Goal: Transaction & Acquisition: Purchase product/service

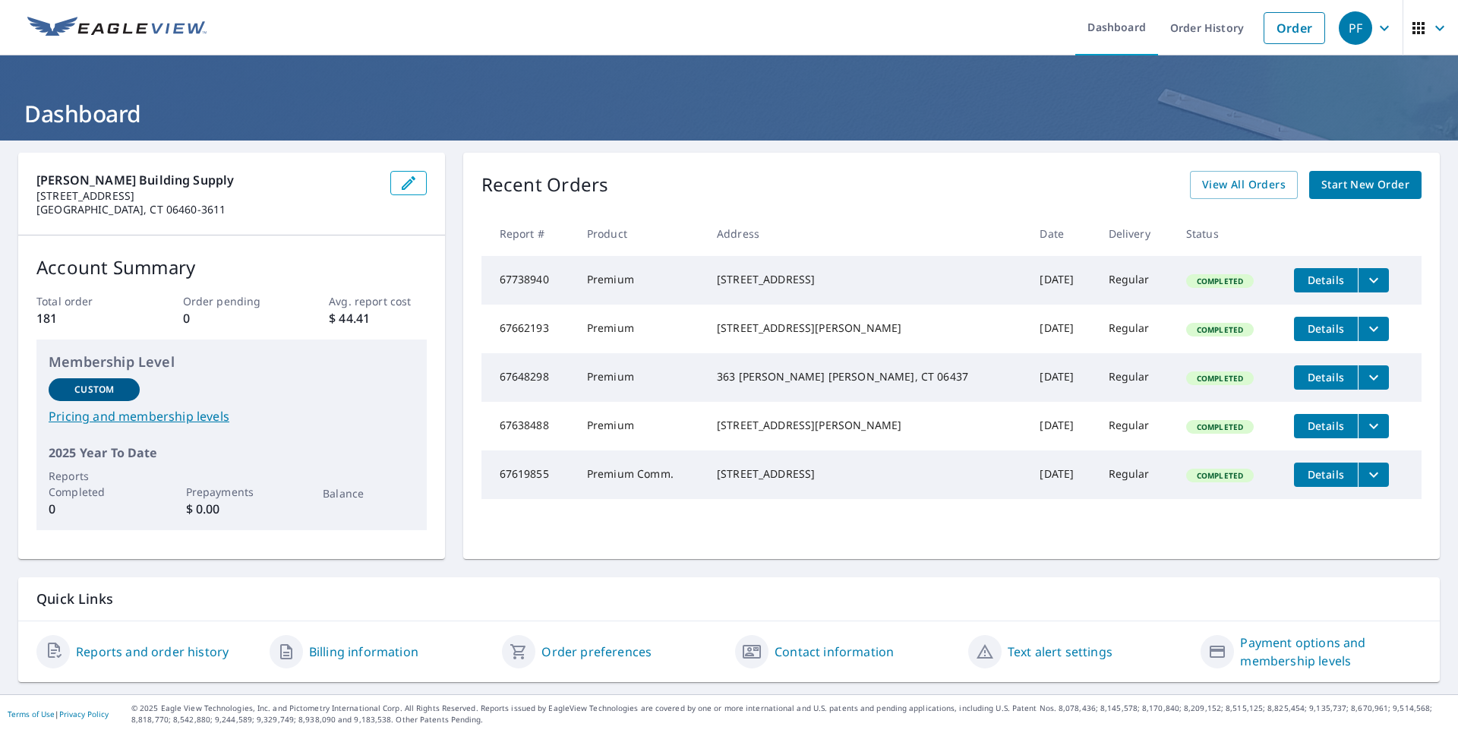
click at [1322, 187] on span "Start New Order" at bounding box center [1366, 184] width 88 height 19
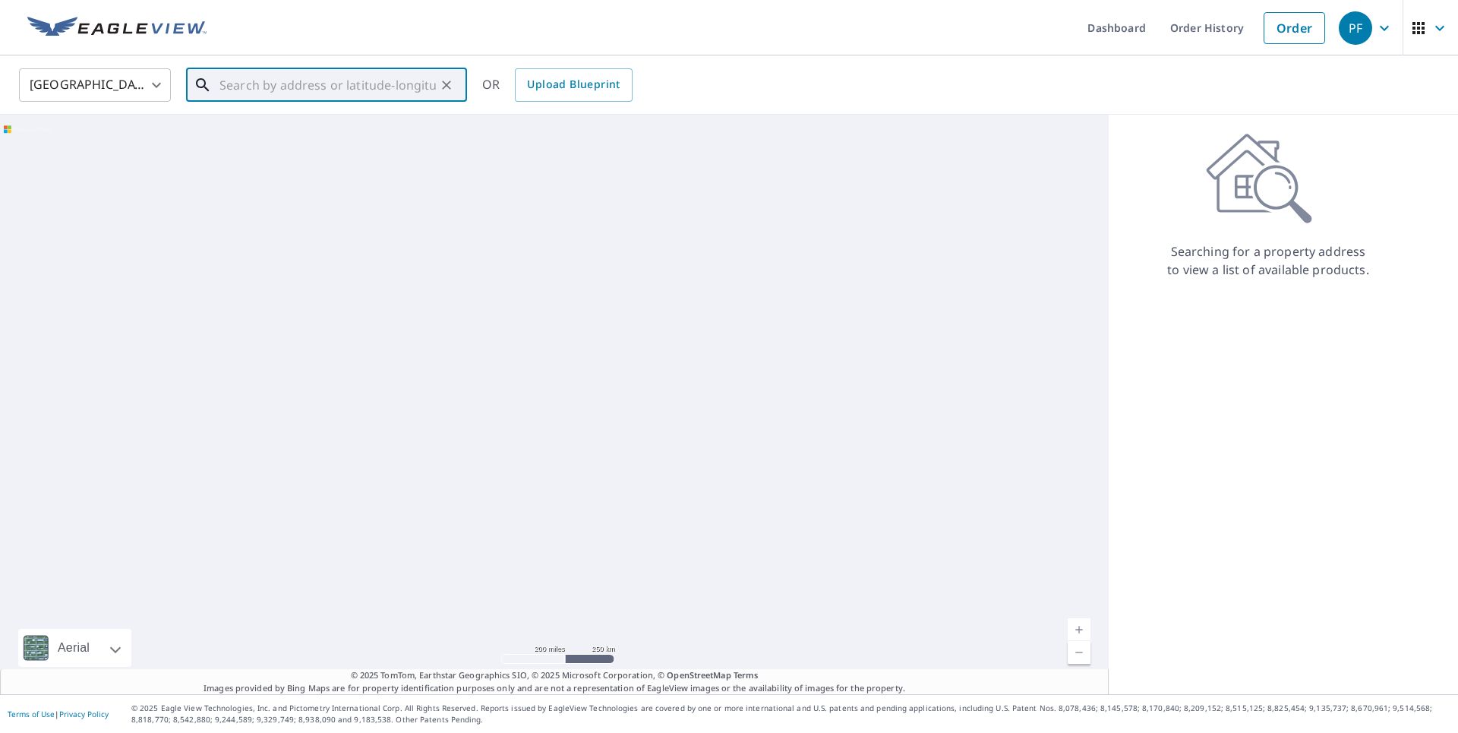
click at [252, 89] on input "text" at bounding box center [328, 85] width 216 height 43
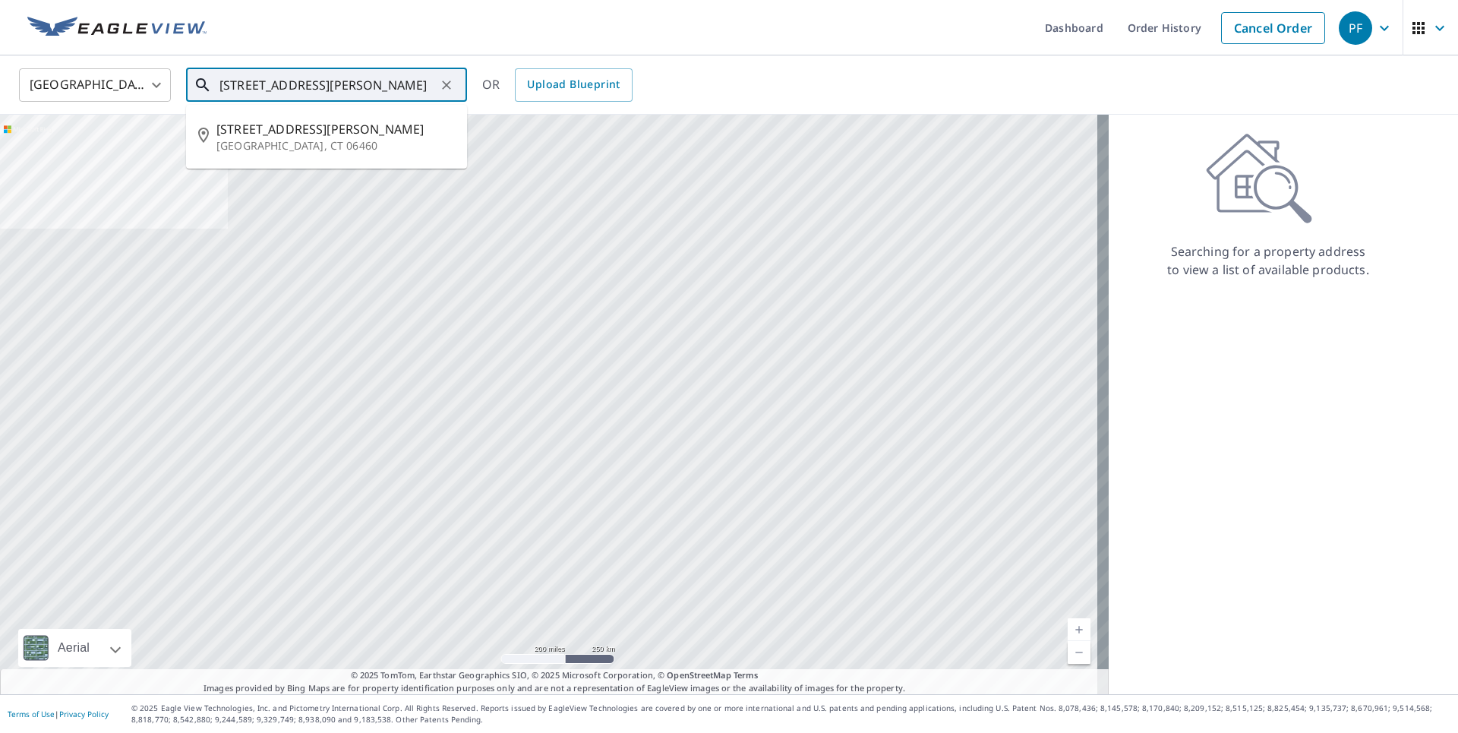
click at [292, 140] on p "[GEOGRAPHIC_DATA], CT 06460" at bounding box center [335, 145] width 239 height 15
type input "[STREET_ADDRESS][PERSON_NAME]"
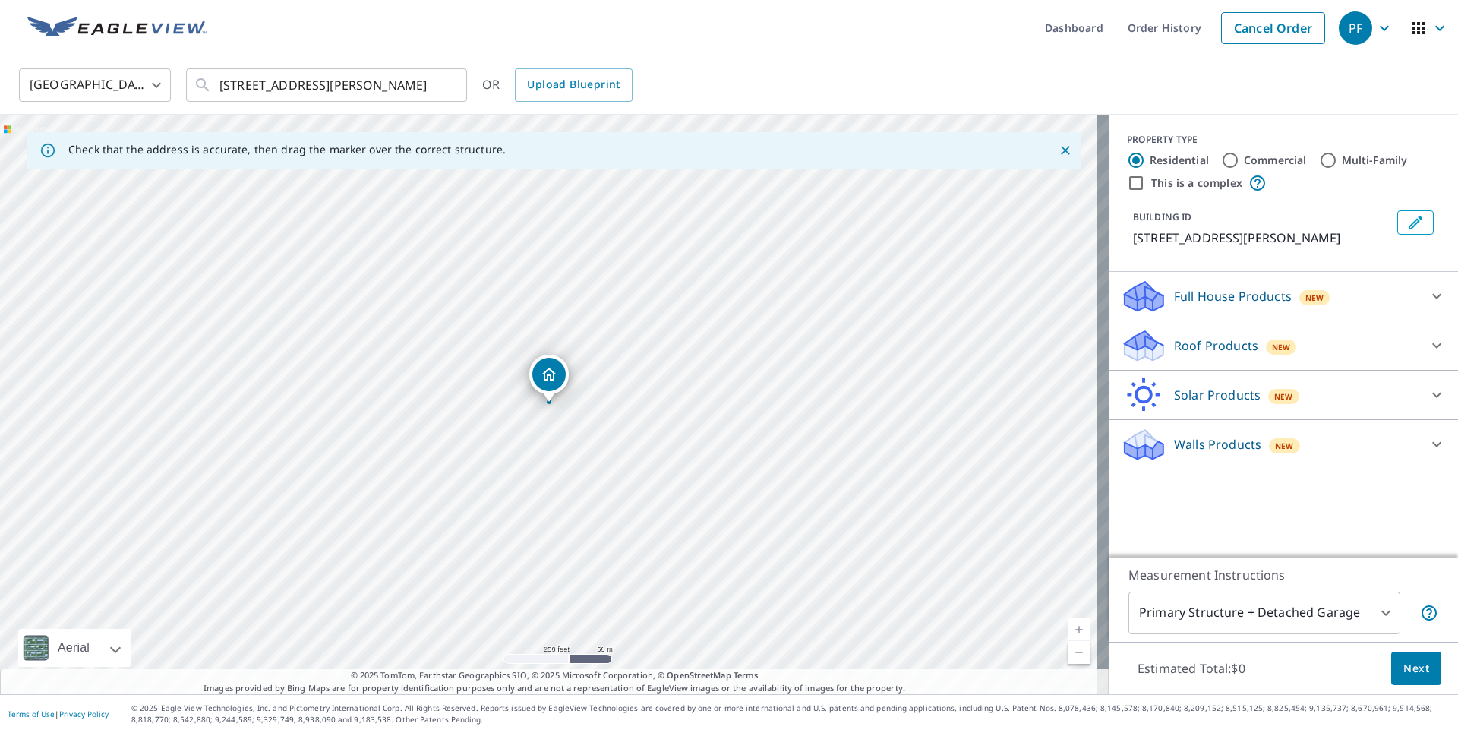
click at [1125, 352] on icon at bounding box center [1144, 351] width 39 height 18
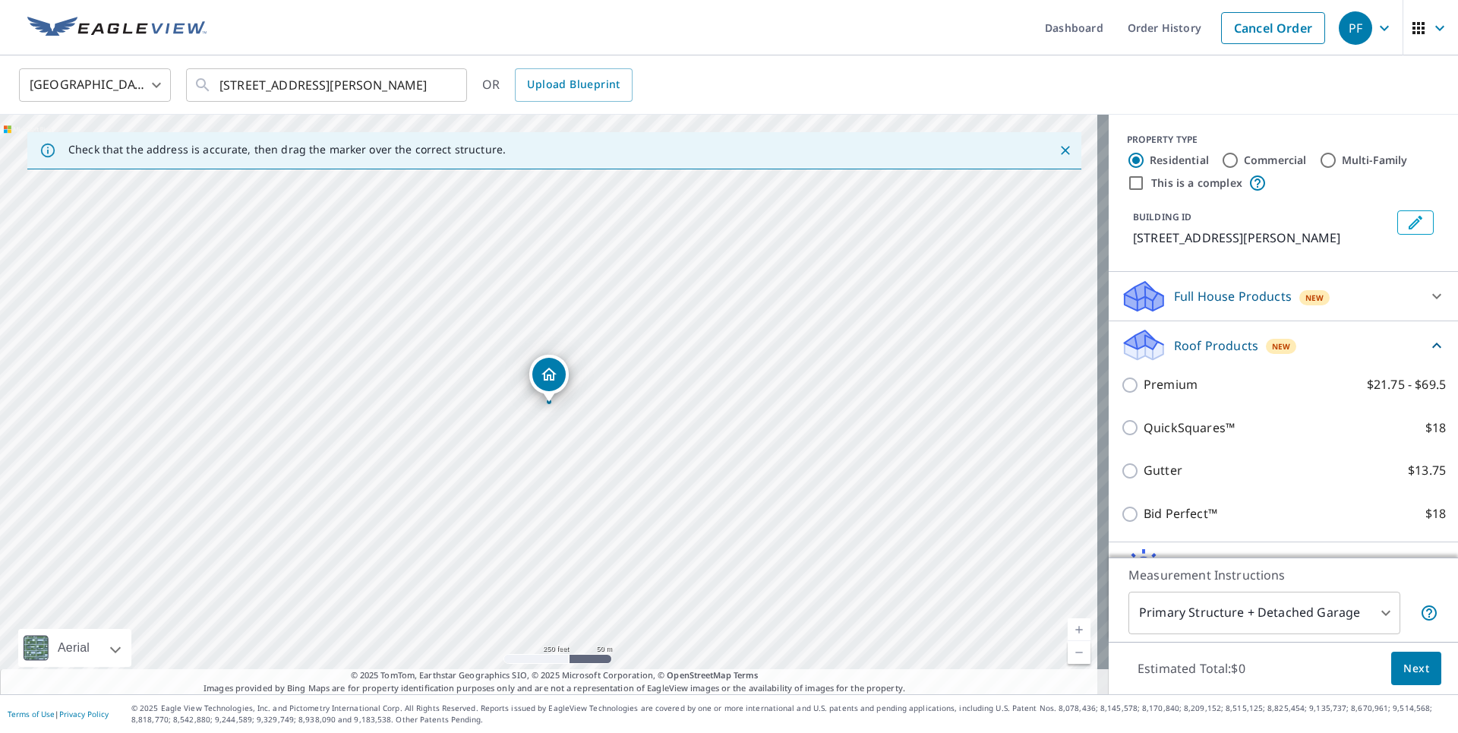
click at [1404, 665] on span "Next" at bounding box center [1417, 668] width 26 height 19
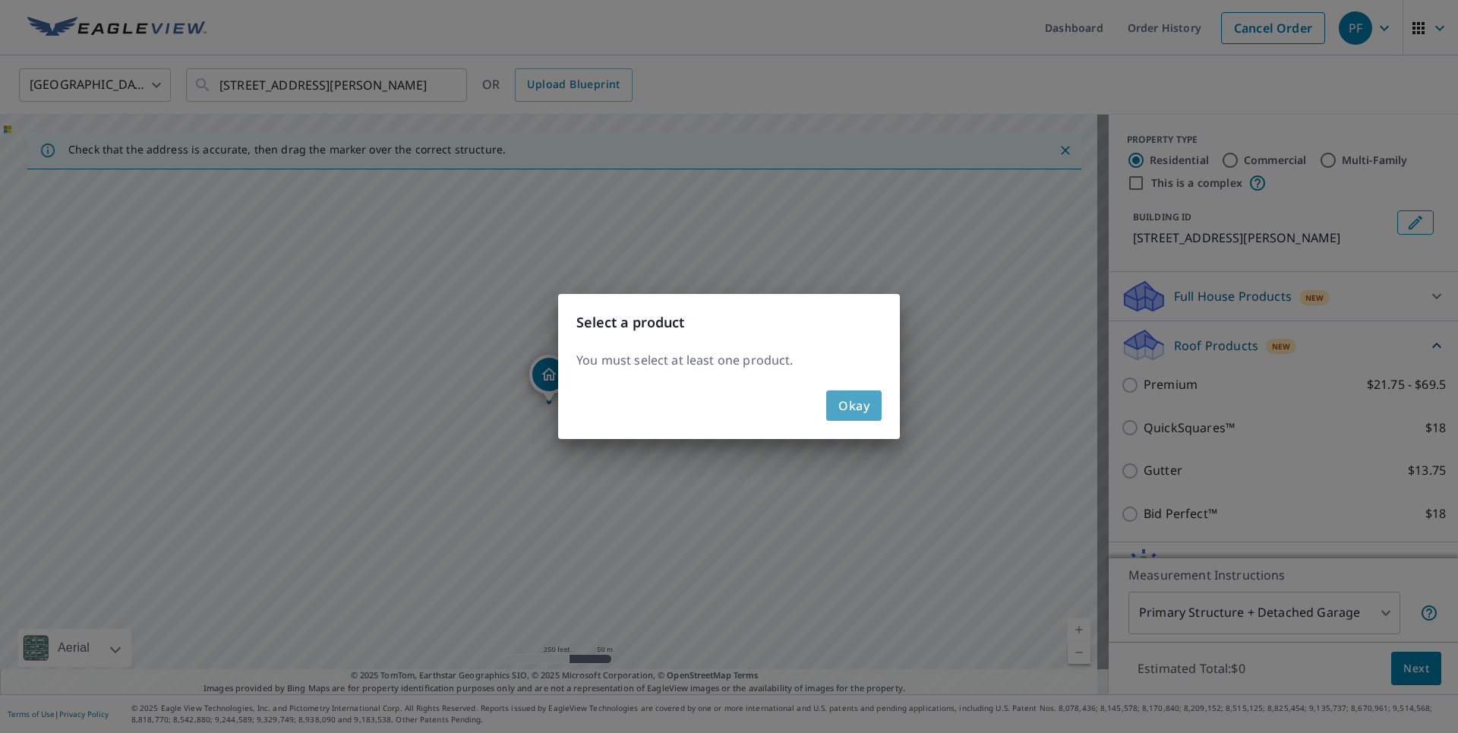
click at [847, 412] on span "Okay" at bounding box center [854, 405] width 31 height 21
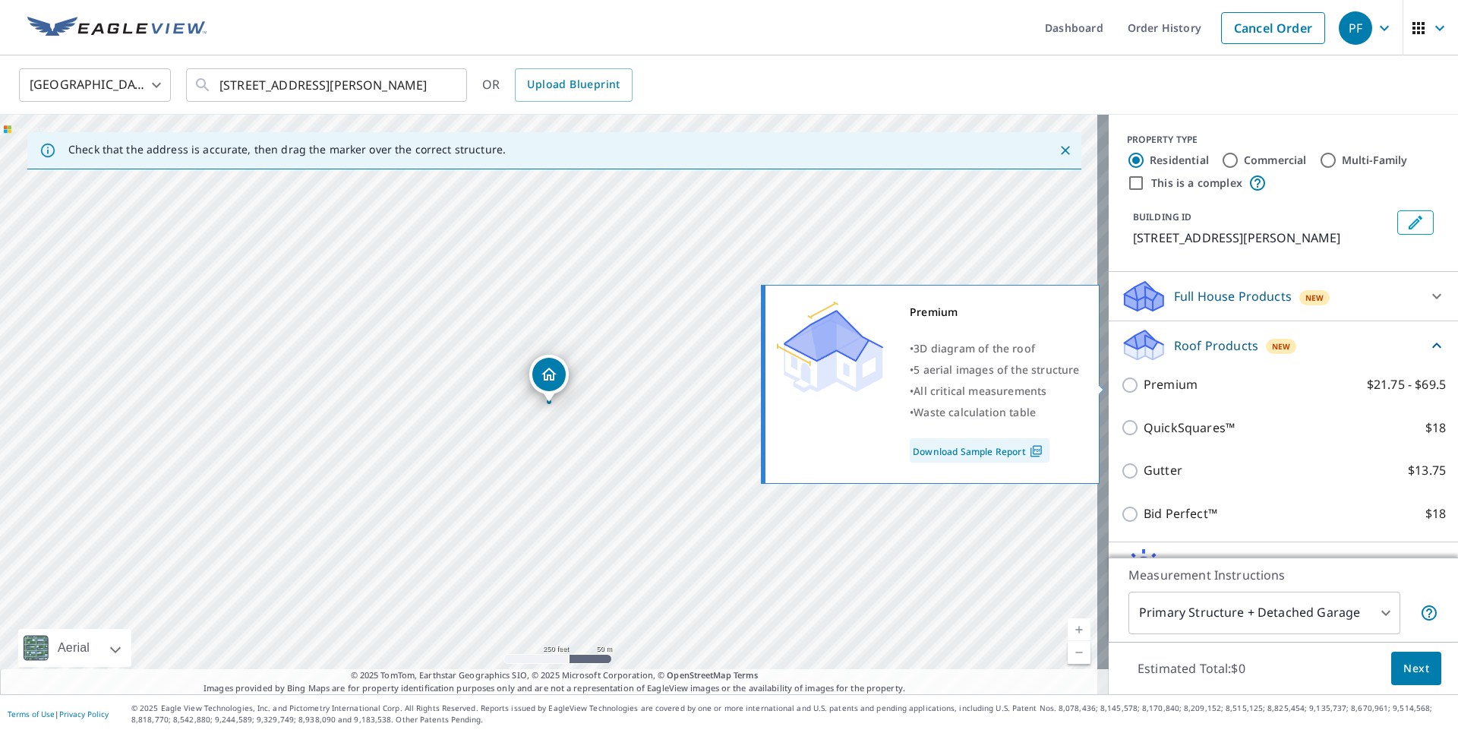
click at [1121, 393] on input "Premium $21.75 - $69.5" at bounding box center [1132, 385] width 23 height 18
checkbox input "true"
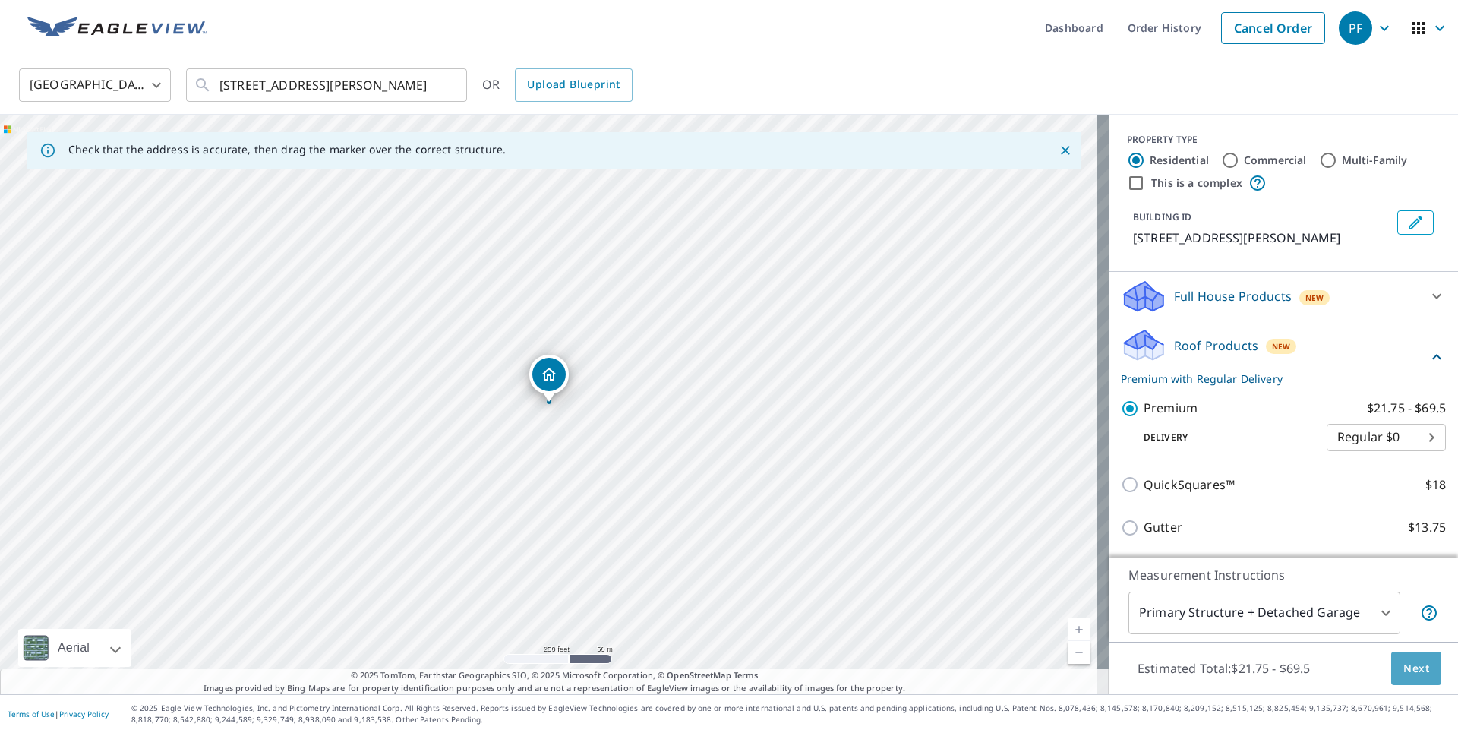
click at [1418, 669] on button "Next" at bounding box center [1417, 669] width 50 height 34
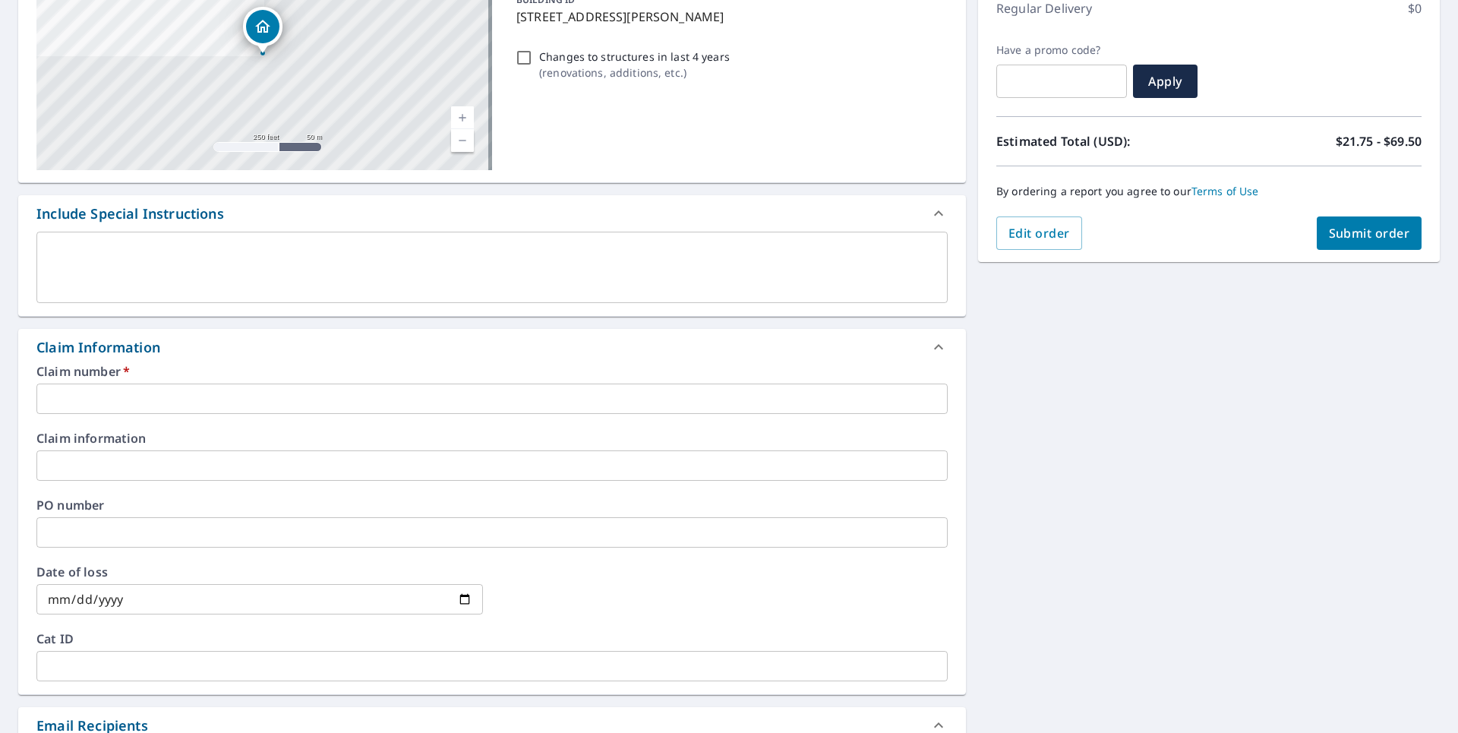
scroll to position [228, 0]
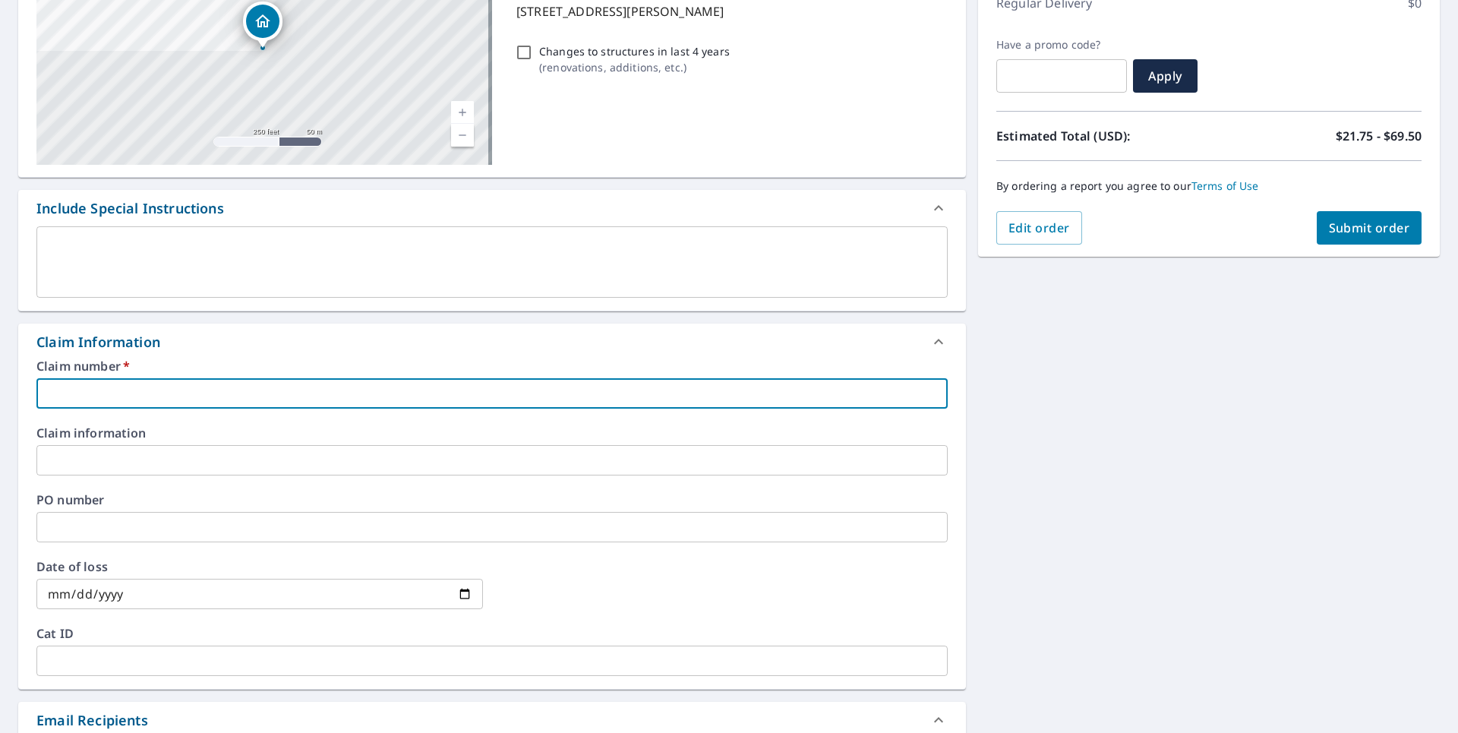
click at [166, 392] on input "text" at bounding box center [492, 393] width 912 height 30
type input "advantage"
click at [125, 466] on input "text" at bounding box center [492, 460] width 912 height 30
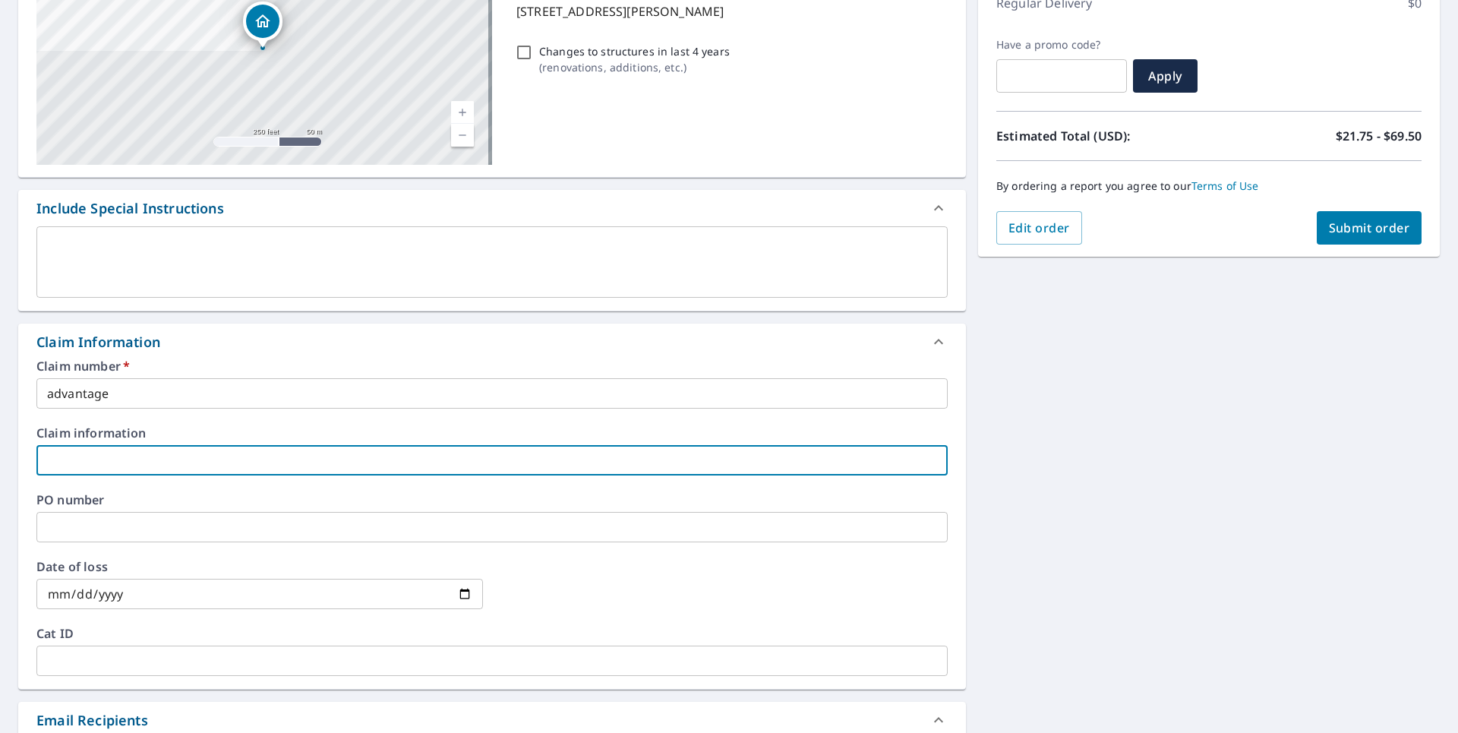
type input "advantage restoration"
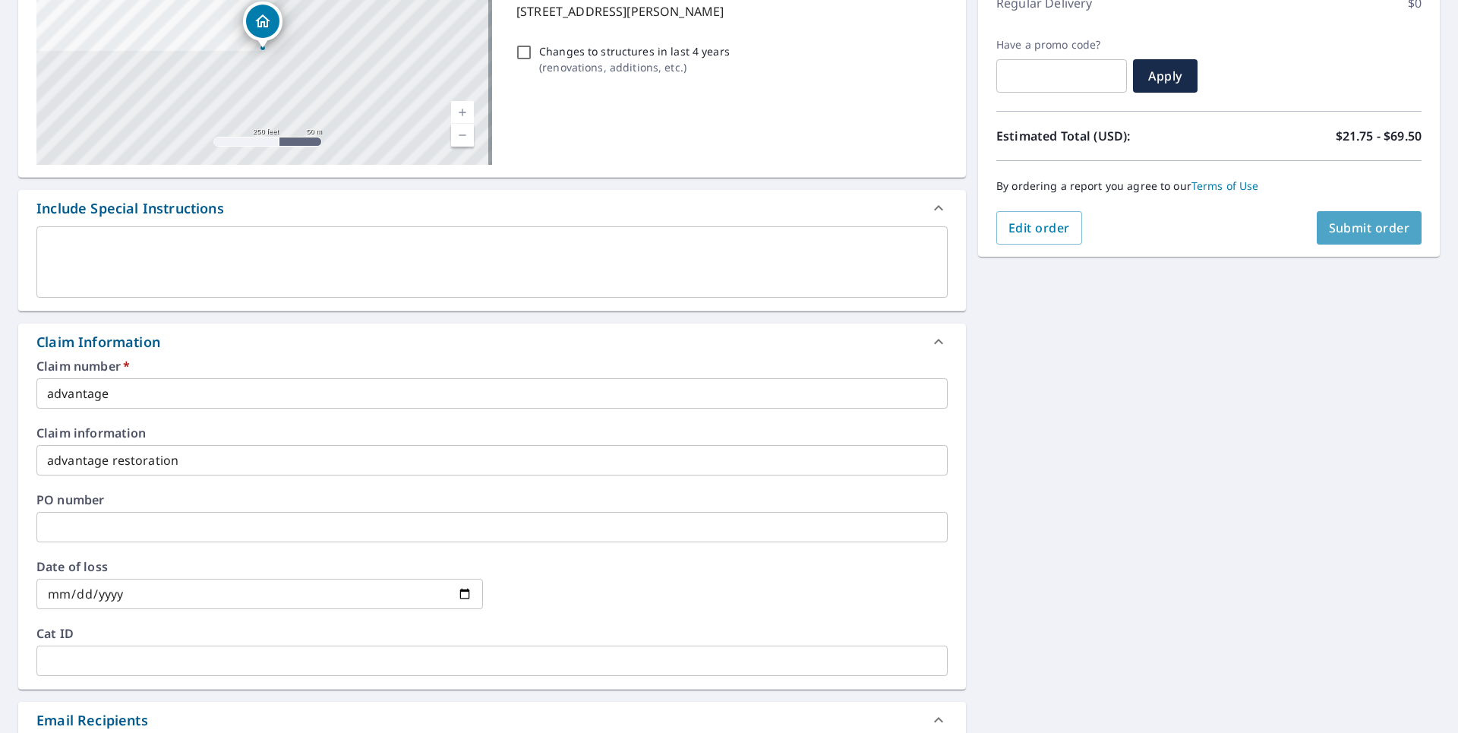
click at [1380, 226] on span "Submit order" at bounding box center [1369, 228] width 81 height 17
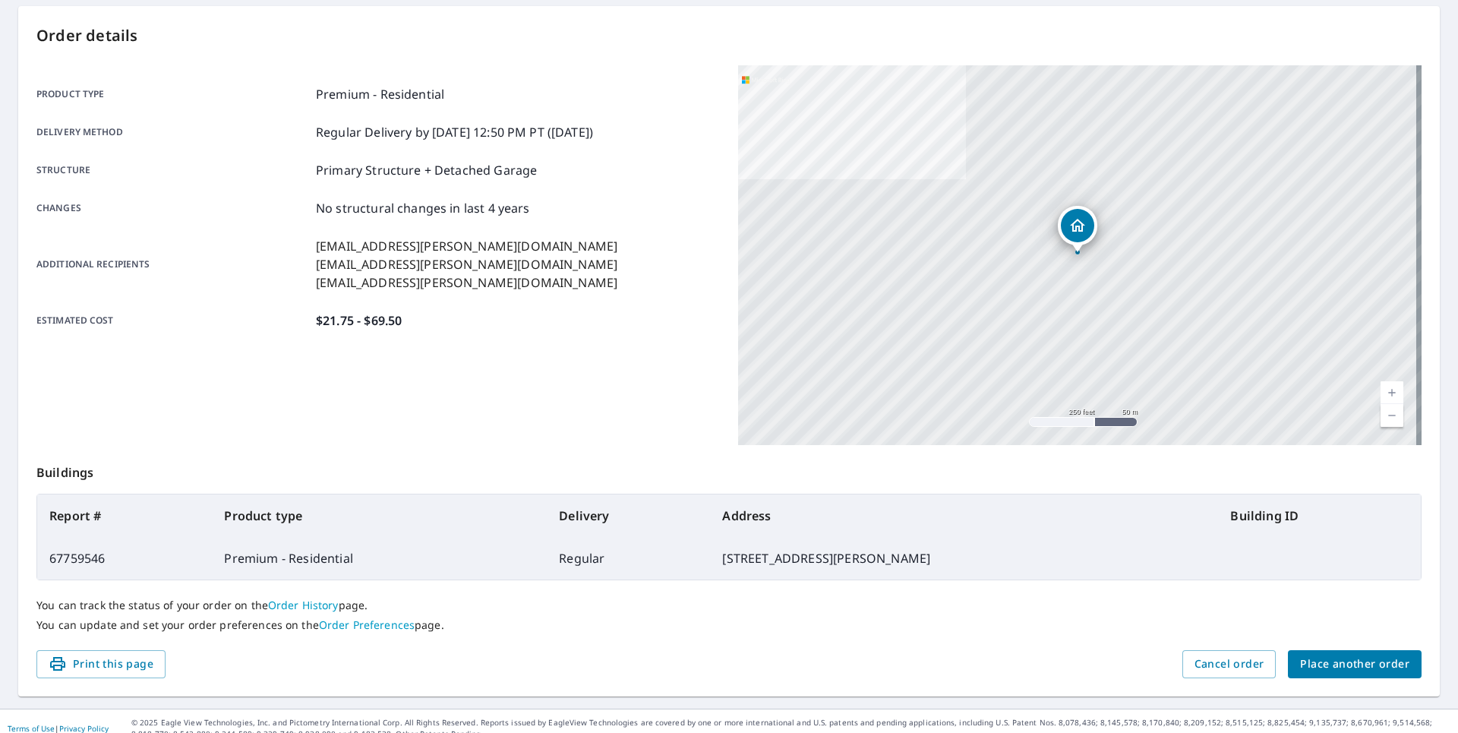
scroll to position [161, 0]
